Goal: Obtain resource: Download file/media

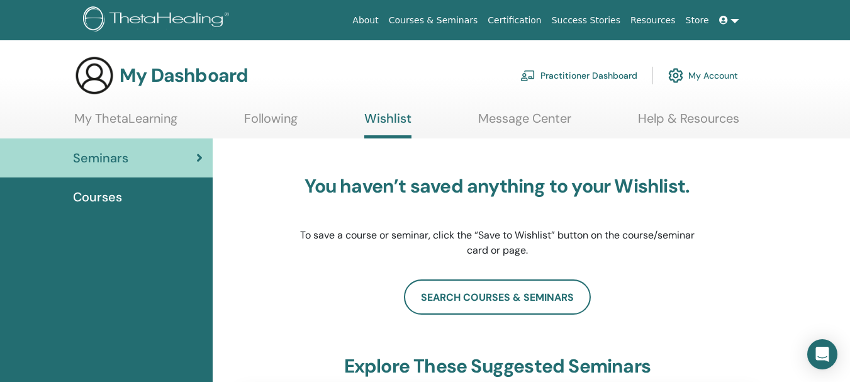
click at [111, 120] on link "My ThetaLearning" at bounding box center [125, 123] width 103 height 25
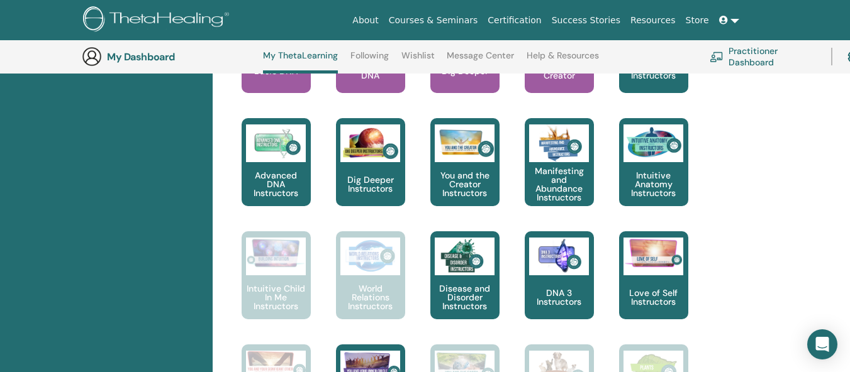
scroll to position [725, 0]
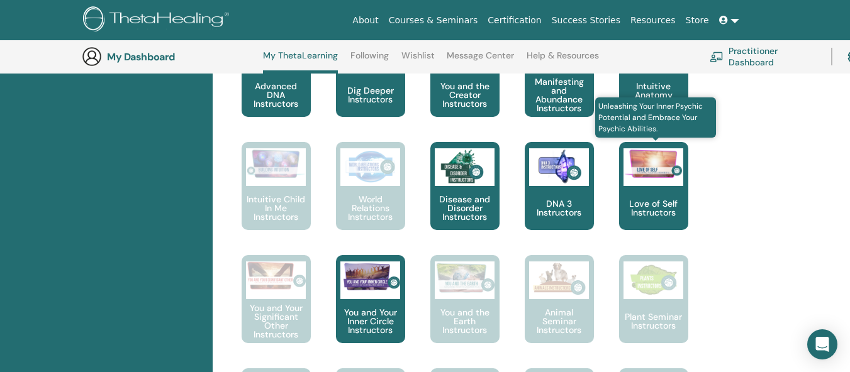
click at [661, 204] on p "Love of Self Instructors" at bounding box center [653, 208] width 69 height 18
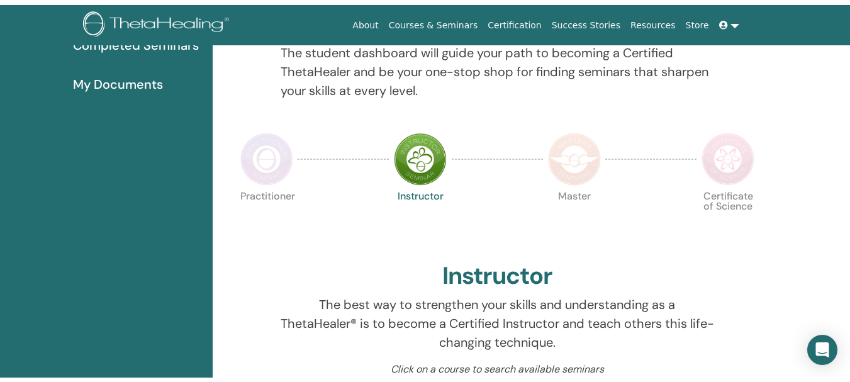
scroll to position [4, 0]
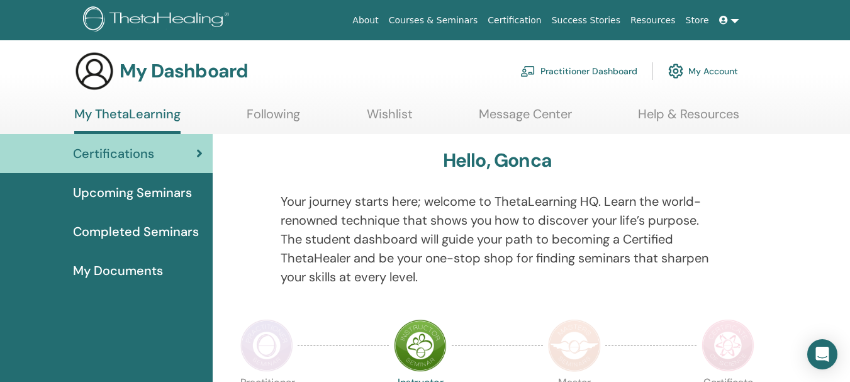
click at [131, 227] on span "Completed Seminars" at bounding box center [136, 231] width 126 height 19
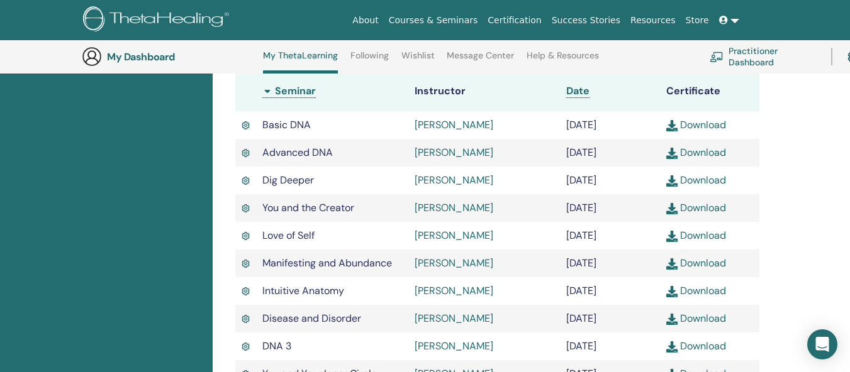
scroll to position [447, 0]
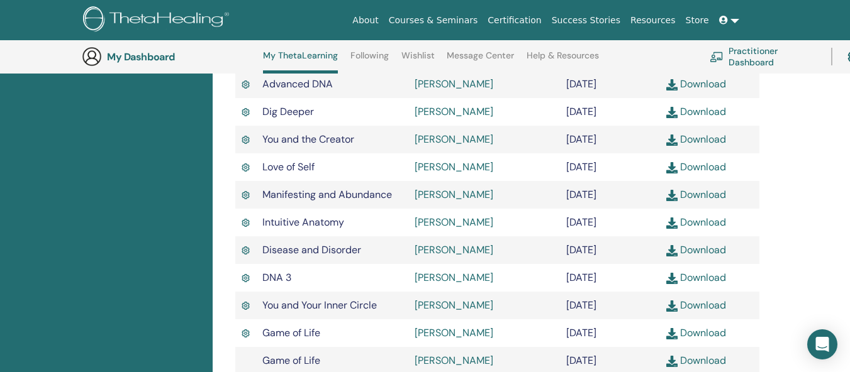
click at [682, 174] on link "Download" at bounding box center [696, 166] width 60 height 13
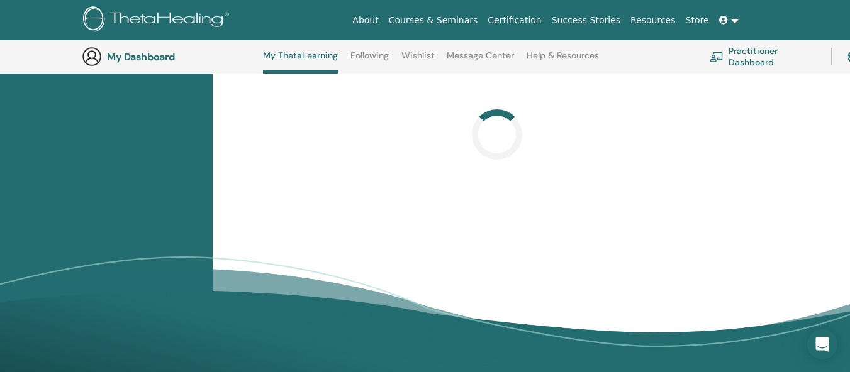
scroll to position [282, 0]
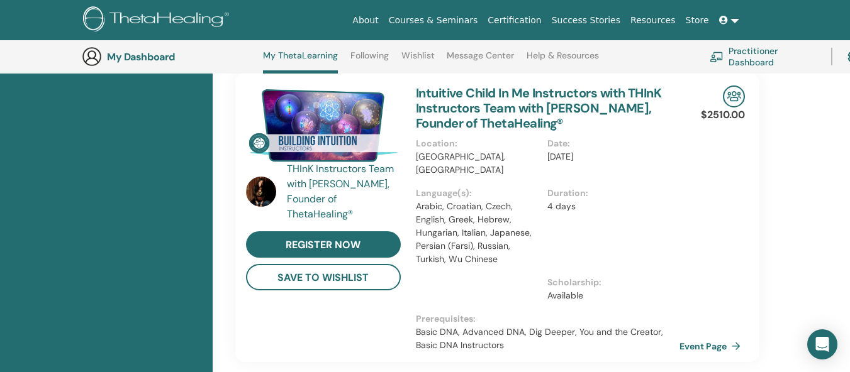
click at [125, 14] on img at bounding box center [158, 20] width 150 height 28
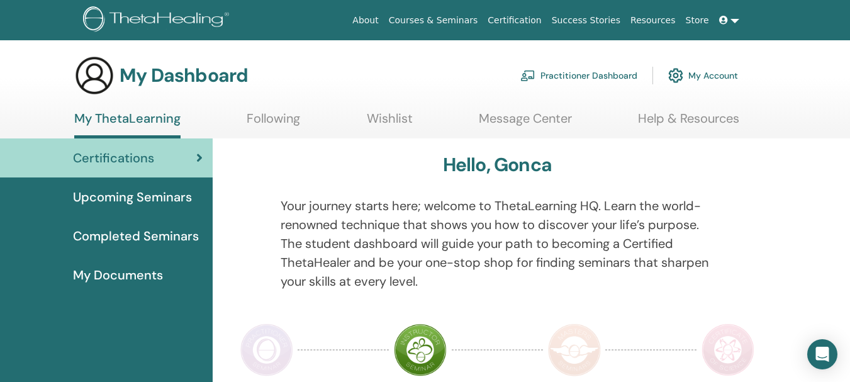
click at [164, 233] on span "Completed Seminars" at bounding box center [136, 236] width 126 height 19
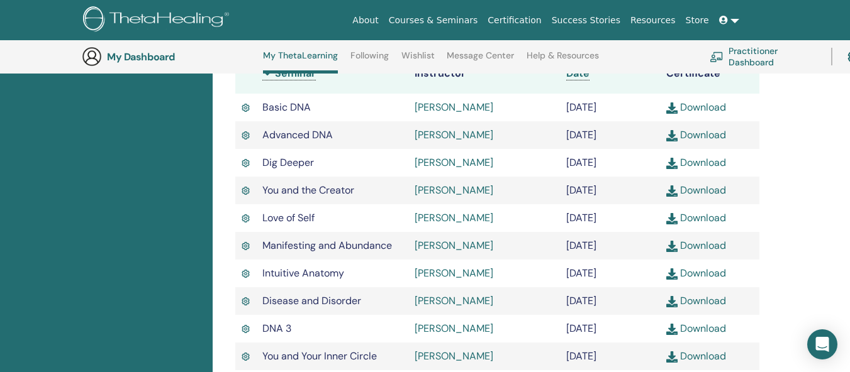
scroll to position [376, 0]
